Goal: Information Seeking & Learning: Learn about a topic

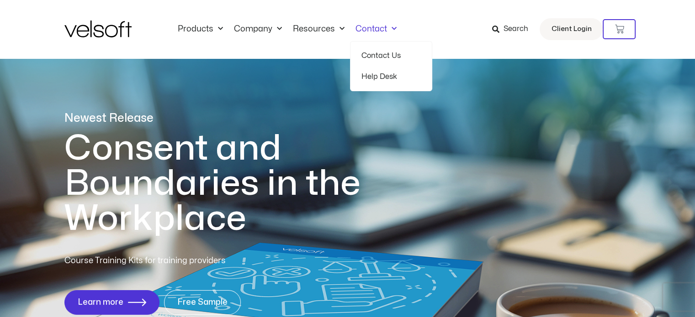
click at [515, 32] on span "Search" at bounding box center [515, 29] width 25 height 12
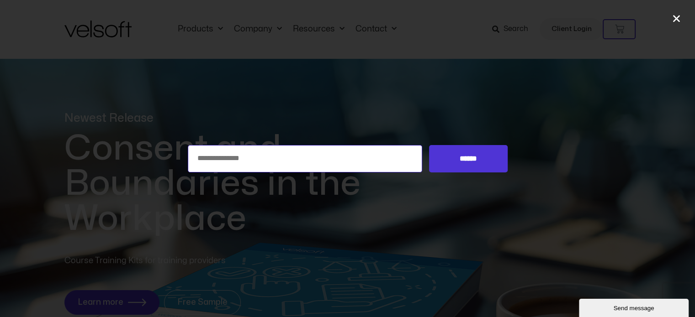
click at [385, 159] on input "Search for:" at bounding box center [305, 158] width 235 height 27
type input "**********"
click at [429, 145] on input "******" at bounding box center [468, 158] width 78 height 27
